Goal: Task Accomplishment & Management: Complete application form

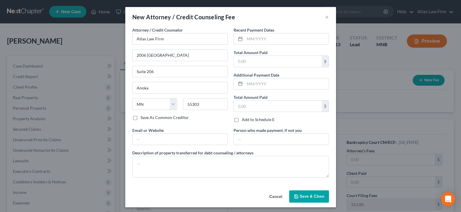
select select "24"
drag, startPoint x: 0, startPoint y: 0, endPoint x: 288, endPoint y: 37, distance: 290.7
click at [288, 37] on input "text" at bounding box center [286, 38] width 84 height 11
type input "09/2025"
drag, startPoint x: 286, startPoint y: 58, endPoint x: 281, endPoint y: 59, distance: 5.0
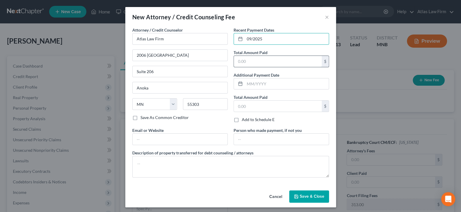
click at [286, 58] on input "text" at bounding box center [278, 61] width 88 height 11
type input "15"
click at [306, 194] on span "Save & Close" at bounding box center [311, 196] width 25 height 5
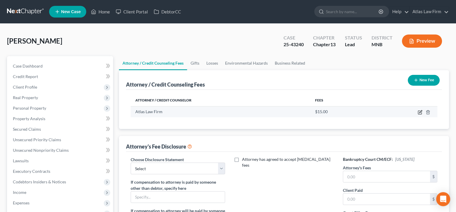
click at [420, 111] on icon "button" at bounding box center [420, 111] width 3 height 3
select select "24"
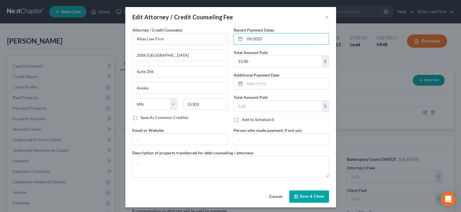
drag, startPoint x: 290, startPoint y: 37, endPoint x: 229, endPoint y: 36, distance: 60.8
click at [230, 36] on div "Recent Payment Dates 09/2025 Total Amount Paid 15.00 $ Additional Payment Date …" at bounding box center [280, 77] width 101 height 100
click at [320, 192] on button "Save & Close" at bounding box center [309, 196] width 40 height 12
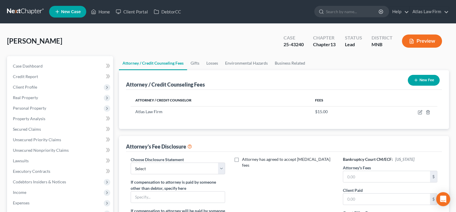
click at [418, 80] on button "New Fee" at bounding box center [424, 80] width 32 height 11
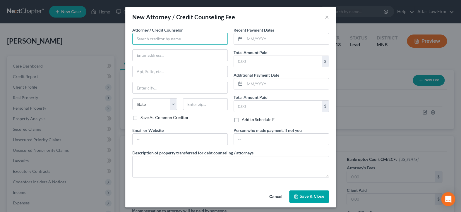
click at [167, 35] on input "text" at bounding box center [179, 39] width 95 height 12
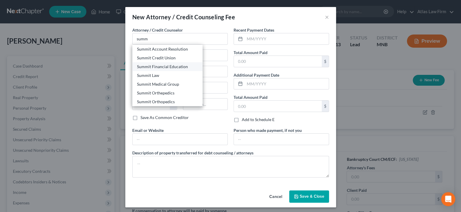
click at [177, 64] on div "Summit Financial Education" at bounding box center [167, 67] width 61 height 6
type input "Summit Financial Education"
type input "[STREET_ADDRESS]"
type input "[GEOGRAPHIC_DATA]"
select select "3"
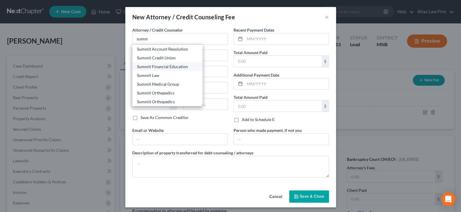
type input "85712"
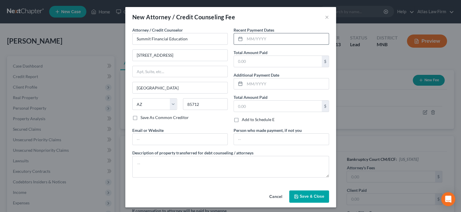
drag, startPoint x: 296, startPoint y: 40, endPoint x: 298, endPoint y: 38, distance: 3.2
click at [296, 40] on input "text" at bounding box center [286, 38] width 84 height 11
type input "09/2025"
click at [299, 64] on input "text" at bounding box center [278, 61] width 88 height 11
type input "5"
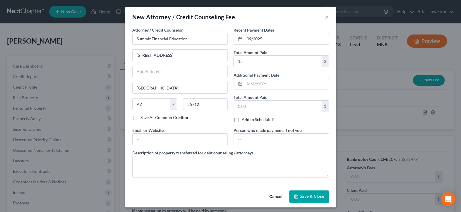
type input "15"
click at [307, 196] on span "Save & Close" at bounding box center [311, 196] width 25 height 5
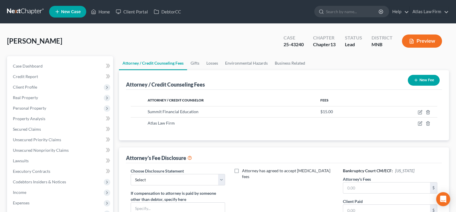
scroll to position [58, 0]
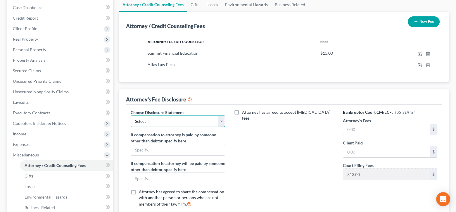
click at [221, 121] on select "Select Atlas Law Firm" at bounding box center [178, 122] width 94 height 12
select select "0"
click at [131, 116] on select "Select Atlas Law Firm" at bounding box center [178, 122] width 94 height 12
click at [390, 130] on input "text" at bounding box center [386, 129] width 87 height 11
type input "3,000"
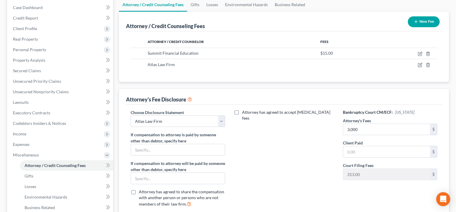
scroll to position [0, 0]
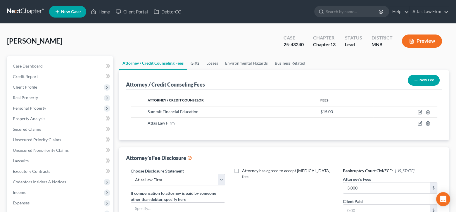
click at [195, 64] on link "Gifts" at bounding box center [195, 63] width 16 height 14
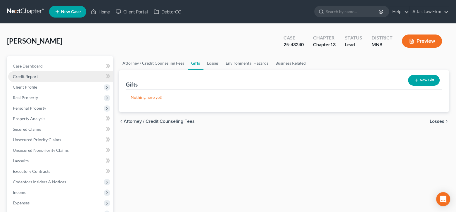
click at [50, 76] on link "Credit Report" at bounding box center [60, 76] width 105 height 11
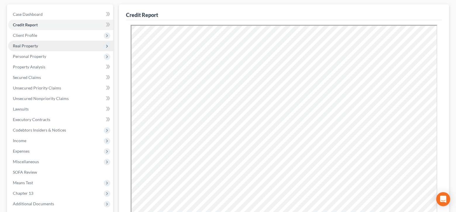
scroll to position [58, 0]
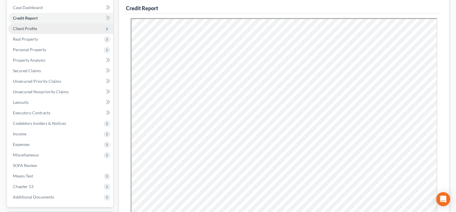
click at [45, 28] on span "Client Profile" at bounding box center [60, 28] width 105 height 11
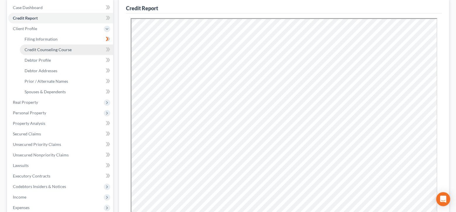
click at [50, 47] on span "Credit Counseling Course" at bounding box center [48, 49] width 47 height 5
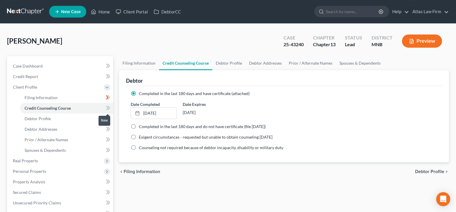
click at [106, 110] on icon at bounding box center [108, 107] width 4 height 7
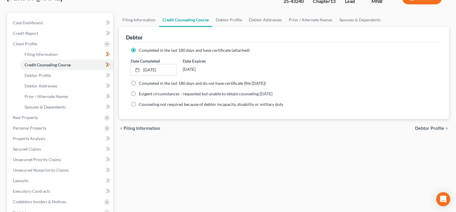
scroll to position [58, 0]
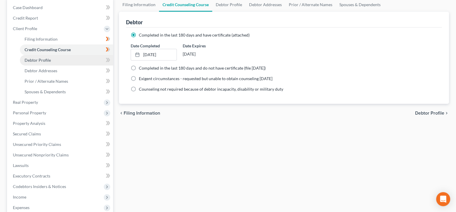
click at [58, 61] on link "Debtor Profile" at bounding box center [66, 60] width 93 height 11
select select "0"
select select "1"
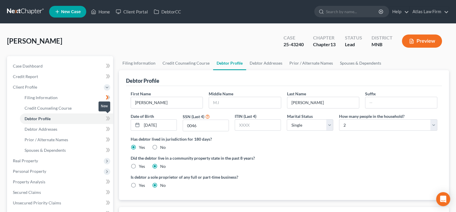
click at [108, 119] on icon at bounding box center [108, 118] width 4 height 7
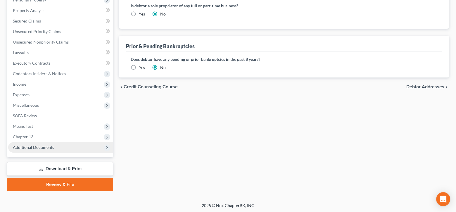
click at [48, 146] on span "Additional Documents" at bounding box center [33, 147] width 41 height 5
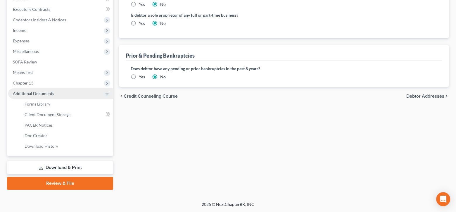
scroll to position [108, 0]
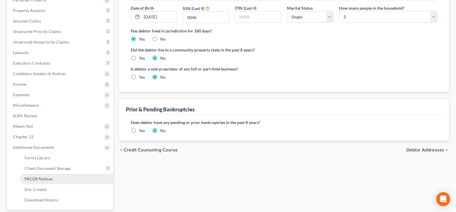
click at [54, 177] on link "PACER Notices" at bounding box center [66, 179] width 93 height 11
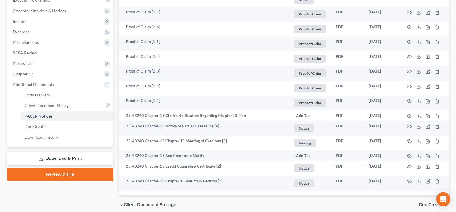
scroll to position [175, 0]
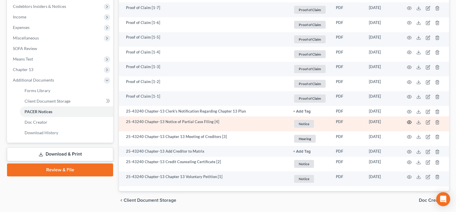
click at [408, 122] on icon "button" at bounding box center [409, 122] width 5 height 5
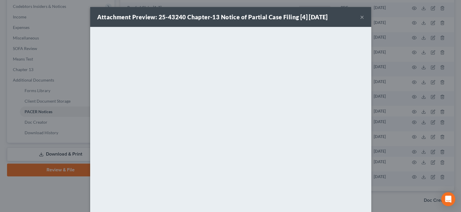
click at [361, 16] on button "×" at bounding box center [362, 16] width 4 height 7
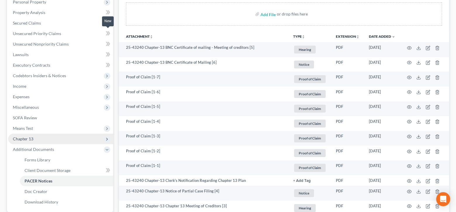
scroll to position [117, 0]
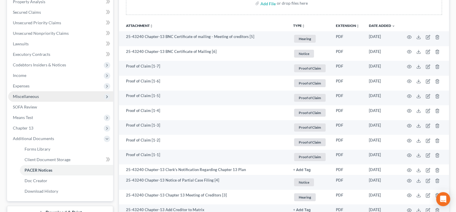
click at [39, 98] on span "Miscellaneous" at bounding box center [60, 96] width 105 height 11
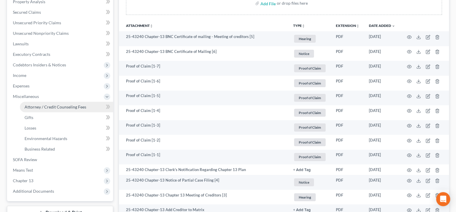
click at [52, 107] on span "Attorney / Credit Counseling Fees" at bounding box center [56, 106] width 62 height 5
select select "0"
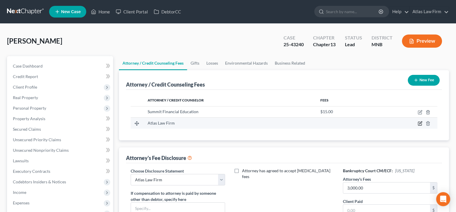
click at [421, 124] on icon "button" at bounding box center [420, 123] width 5 height 5
select select "24"
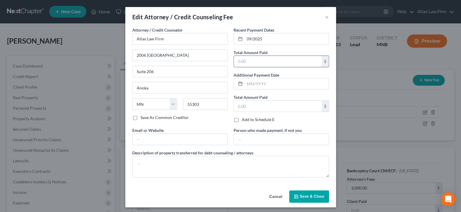
click at [280, 61] on input "text" at bounding box center [278, 61] width 88 height 11
type input "164"
click at [313, 190] on button "Save & Close" at bounding box center [309, 196] width 40 height 12
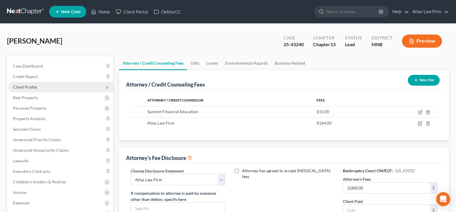
click at [30, 87] on span "Client Profile" at bounding box center [25, 87] width 24 height 5
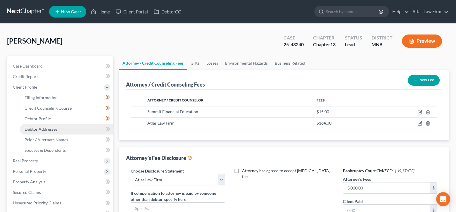
click at [44, 127] on span "Debtor Addresses" at bounding box center [41, 129] width 33 height 5
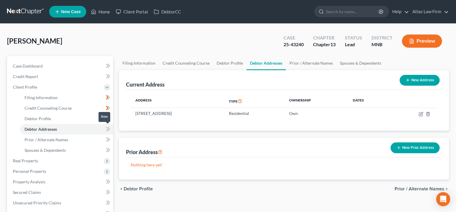
click at [108, 127] on icon at bounding box center [107, 129] width 3 height 4
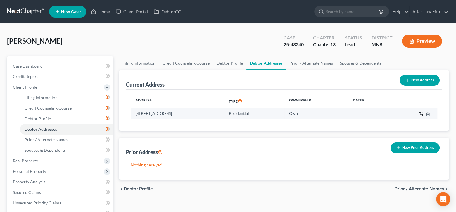
click at [420, 114] on icon "button" at bounding box center [421, 114] width 5 height 5
select select "24"
select select "1"
select select "0"
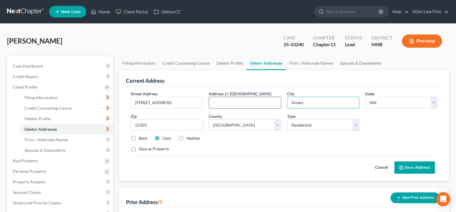
drag, startPoint x: 327, startPoint y: 103, endPoint x: 274, endPoint y: 99, distance: 53.1
click at [274, 98] on div "Street Address * [STREET_ADDRESS] * [GEOGRAPHIC_DATA] * State [US_STATE] AK AR …" at bounding box center [284, 124] width 313 height 66
type input "[PERSON_NAME]"
click at [408, 168] on button "Save Address" at bounding box center [414, 167] width 41 height 12
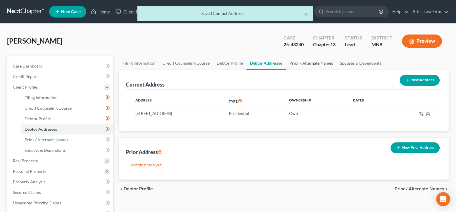
click at [314, 64] on link "Prior / Alternate Names" at bounding box center [311, 63] width 51 height 14
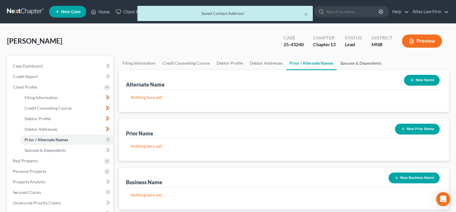
click at [349, 62] on link "Spouses & Dependents" at bounding box center [361, 63] width 48 height 14
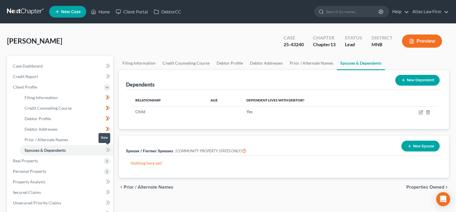
click at [106, 152] on icon at bounding box center [108, 149] width 4 height 7
click at [72, 160] on span "Real Property" at bounding box center [60, 161] width 105 height 11
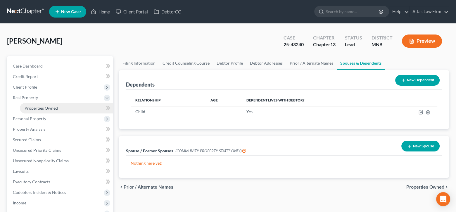
click at [51, 107] on span "Properties Owned" at bounding box center [41, 108] width 33 height 5
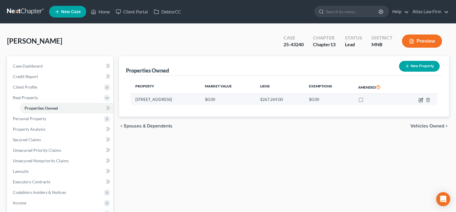
click at [420, 99] on icon "button" at bounding box center [421, 100] width 5 height 5
select select "24"
select select "1"
